Goal: Task Accomplishment & Management: Manage account settings

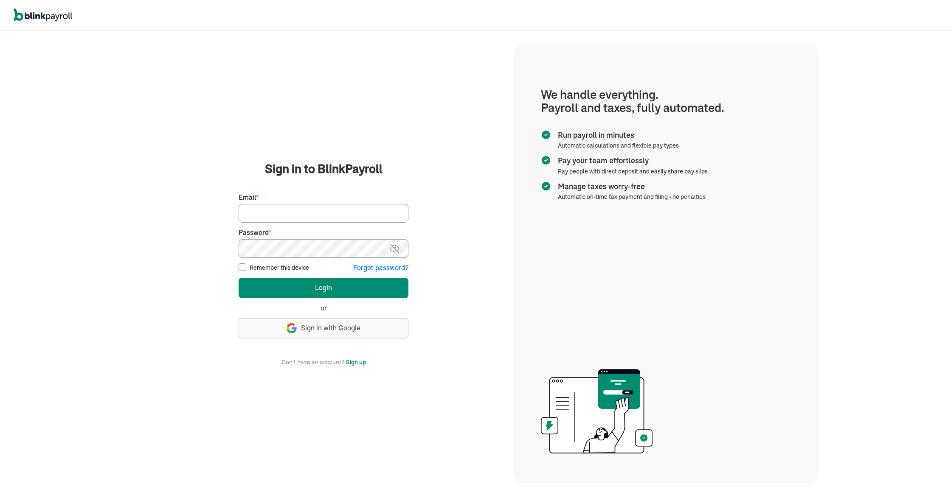
type input "[EMAIL_ADDRESS][DOMAIN_NAME]"
drag, startPoint x: 295, startPoint y: 271, endPoint x: 300, endPoint y: 279, distance: 9.3
click at [295, 271] on label "Remember this device" at bounding box center [279, 268] width 59 height 8
click at [246, 271] on input "Remember this device" at bounding box center [243, 268] width 8 height 8
checkbox input "true"
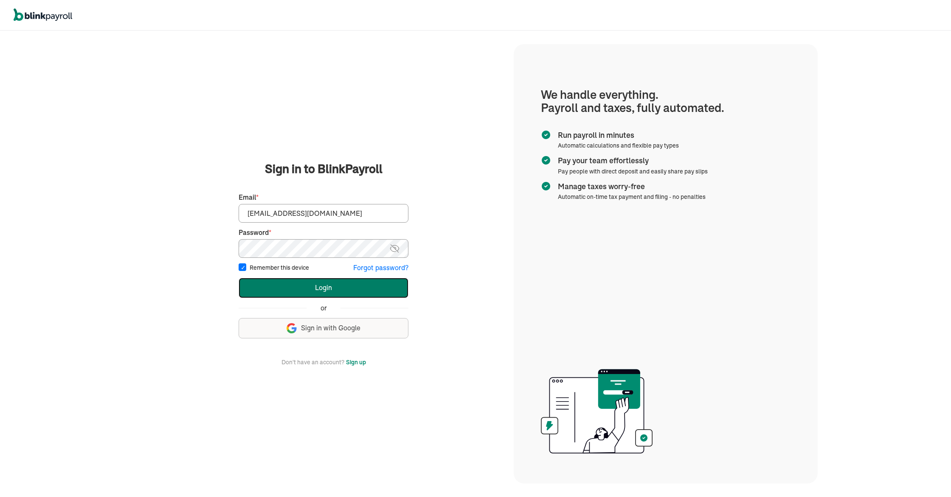
click at [306, 289] on button "Login" at bounding box center [324, 288] width 170 height 20
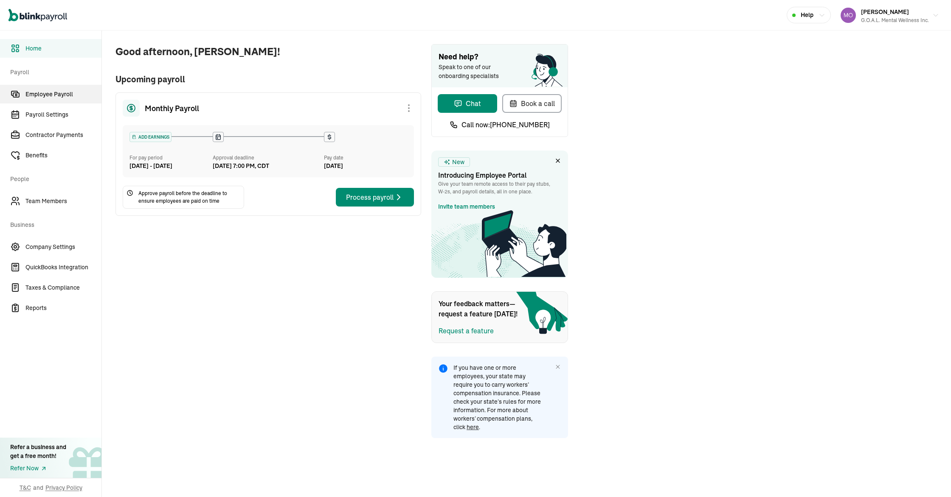
click at [56, 96] on span "Employee Payroll" at bounding box center [63, 94] width 76 height 9
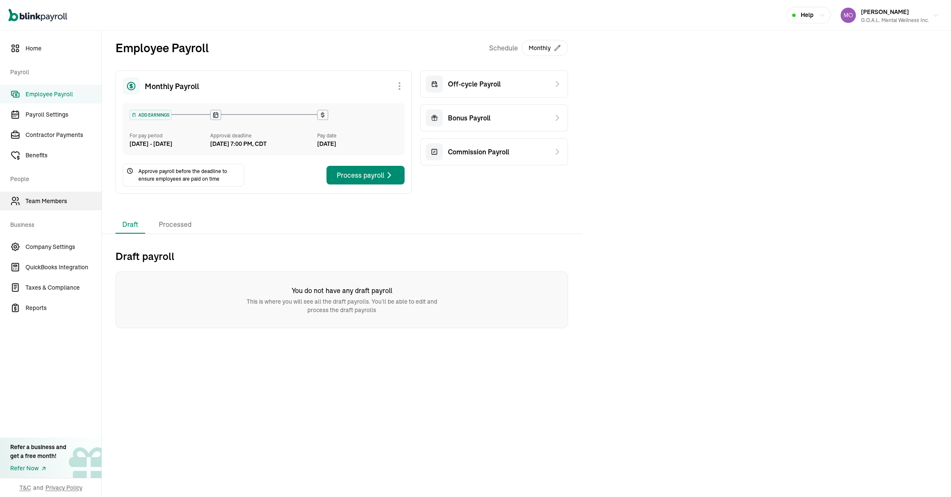
click at [51, 204] on span "Team Members" at bounding box center [63, 201] width 76 height 9
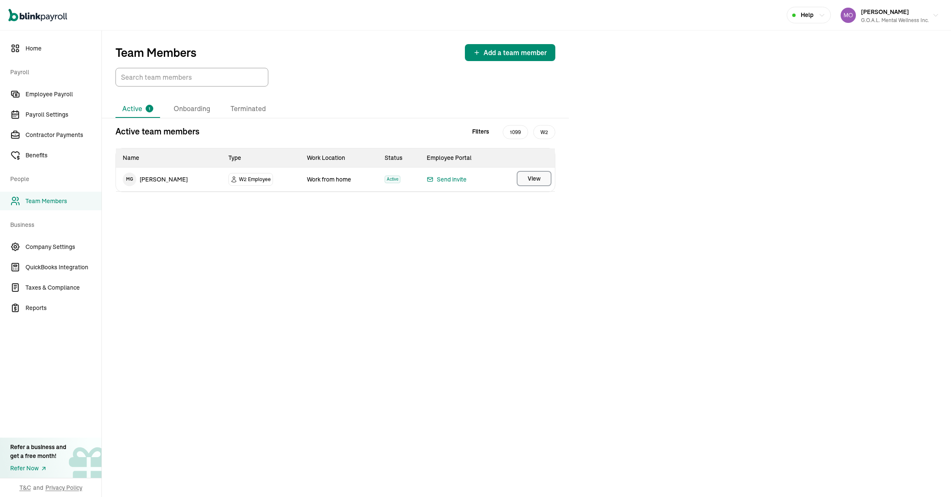
click at [540, 179] on button "View" at bounding box center [534, 178] width 35 height 15
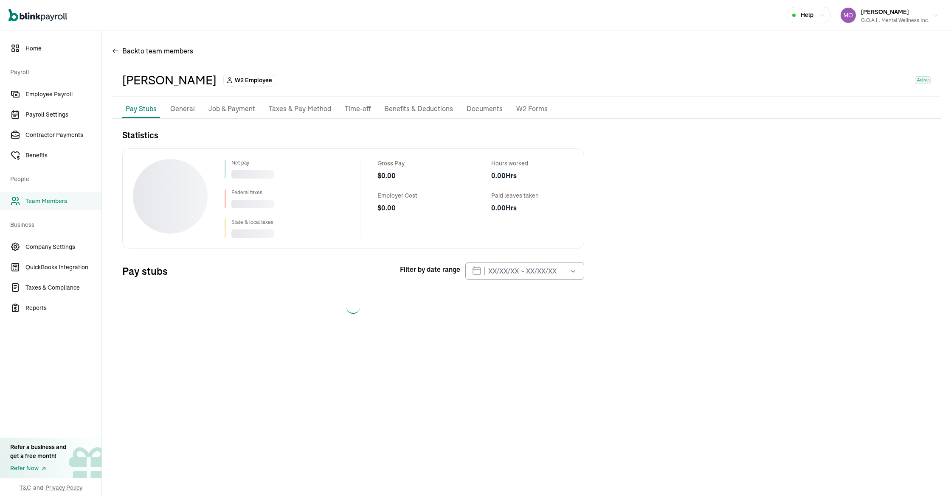
select select "2025"
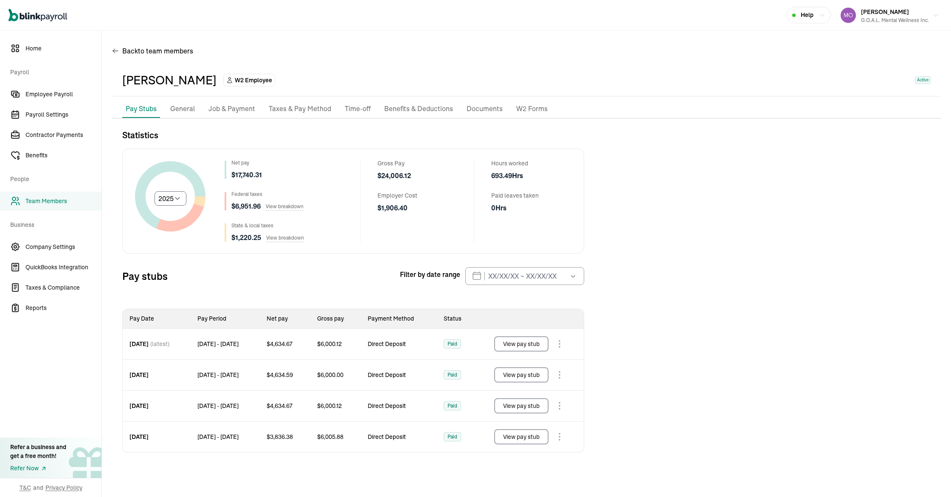
click at [515, 340] on button "View pay stub" at bounding box center [521, 344] width 54 height 15
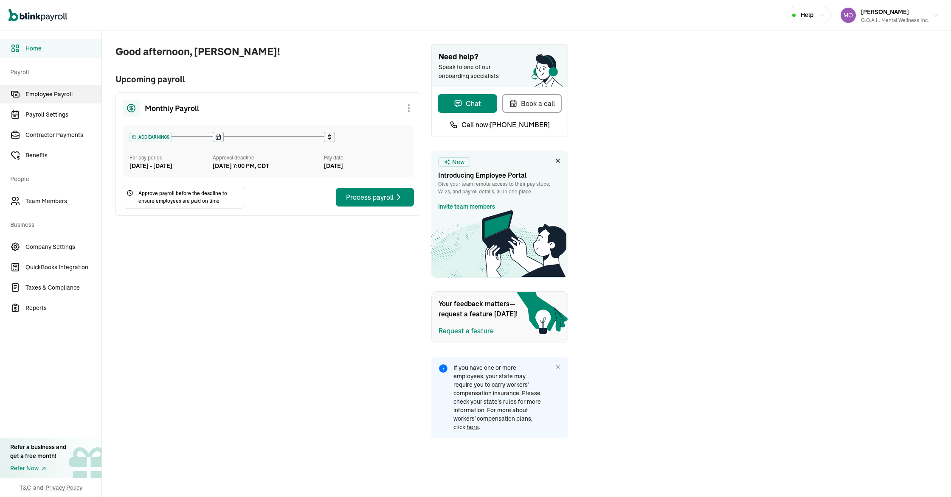
click at [56, 96] on span "Employee Payroll" at bounding box center [63, 94] width 76 height 9
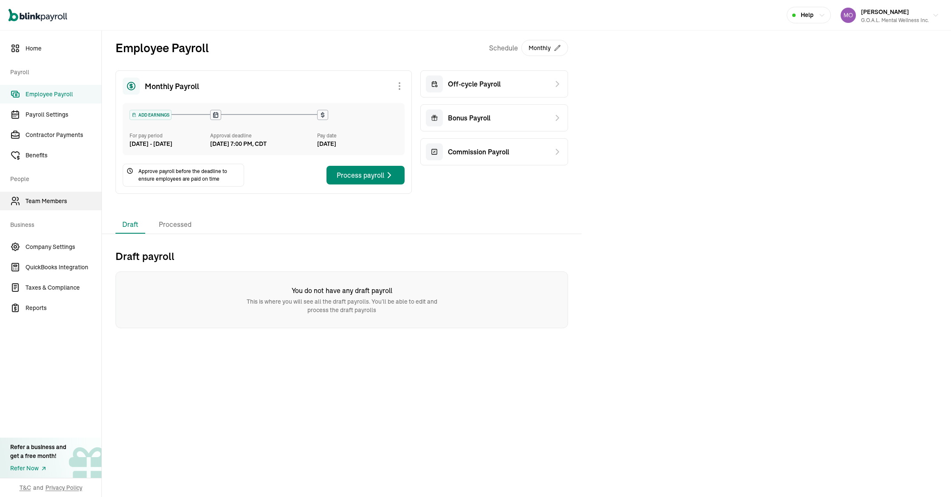
click at [51, 204] on span "Team Members" at bounding box center [63, 201] width 76 height 9
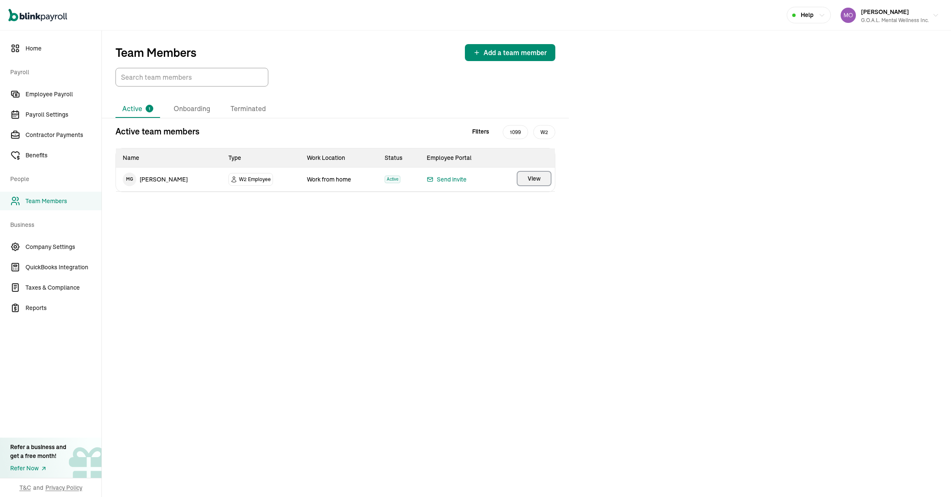
click at [540, 179] on button "View" at bounding box center [534, 178] width 35 height 15
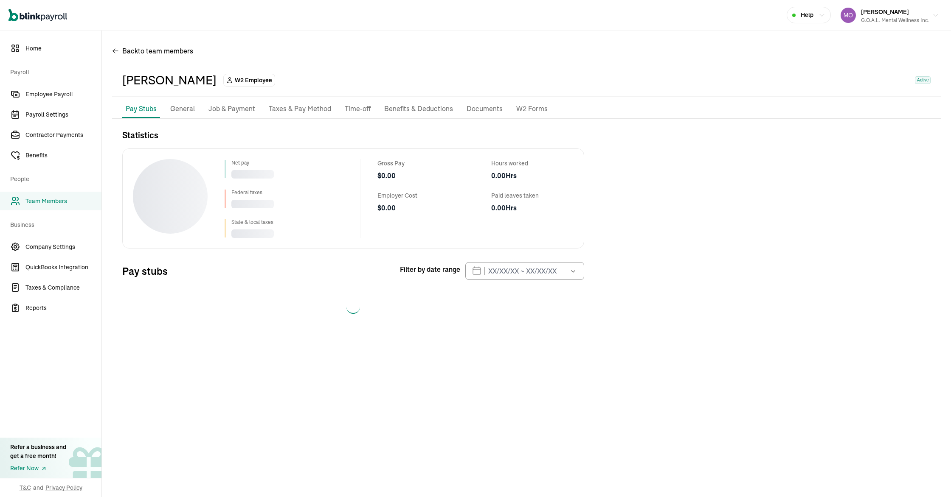
select select "2025"
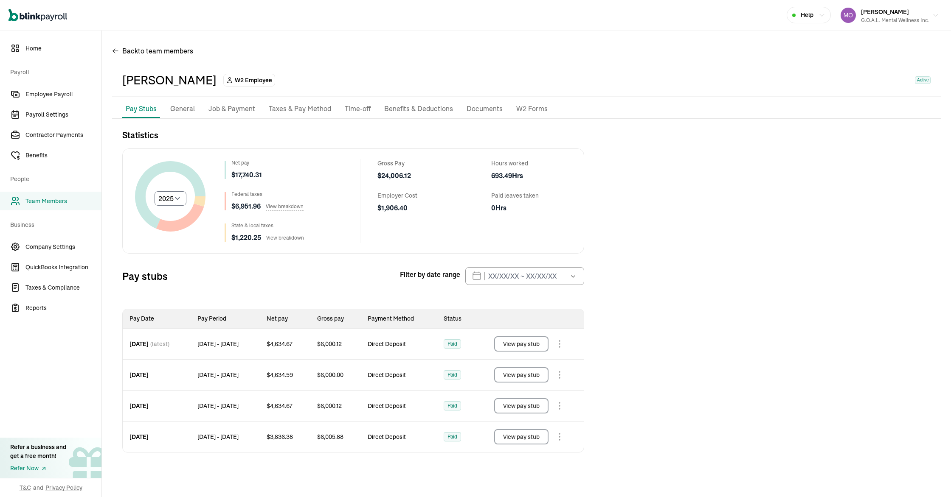
click at [515, 340] on button "View pay stub" at bounding box center [521, 344] width 54 height 15
